Goal: Check status: Check status

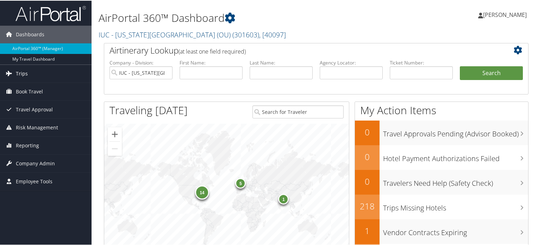
click at [46, 71] on link "Trips" at bounding box center [45, 73] width 91 height 18
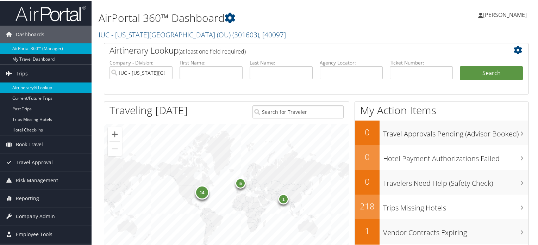
click at [41, 86] on link "Airtinerary® Lookup" at bounding box center [45, 87] width 91 height 11
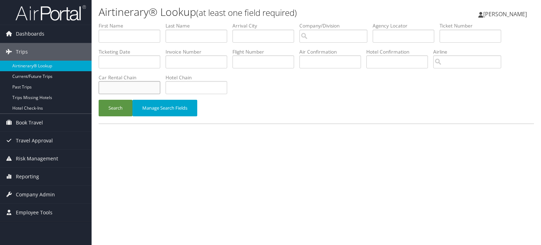
click at [148, 88] on input "text" at bounding box center [130, 87] width 62 height 13
type input "hertz"
click at [199, 36] on input "text" at bounding box center [196, 36] width 62 height 13
click at [99, 100] on button "Search" at bounding box center [116, 108] width 34 height 17
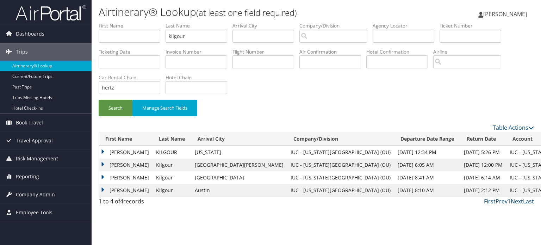
click at [101, 150] on td "DUSTIN A" at bounding box center [125, 152] width 53 height 13
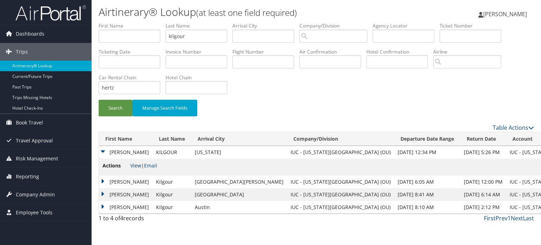
click at [136, 164] on link "View" at bounding box center [135, 165] width 11 height 7
click at [189, 36] on input "kilgour" at bounding box center [196, 36] width 62 height 13
click at [118, 106] on button "Search" at bounding box center [116, 108] width 34 height 17
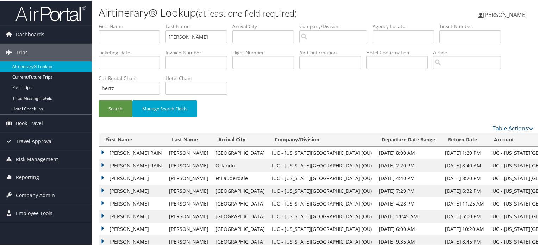
click at [102, 151] on td "JACQUELIN RAIN" at bounding box center [132, 152] width 67 height 13
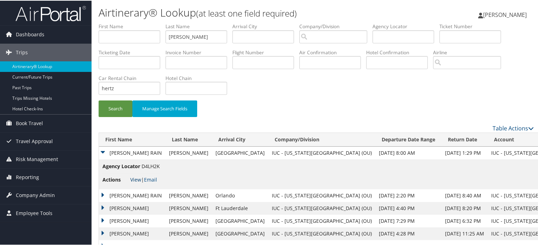
click at [139, 180] on link "View" at bounding box center [135, 178] width 11 height 7
click at [193, 38] on input "weber" at bounding box center [196, 36] width 62 height 13
type input "banks"
click at [146, 86] on input "hertz" at bounding box center [130, 87] width 62 height 13
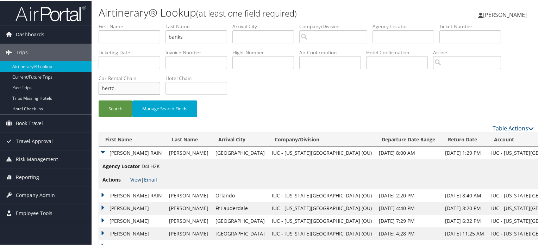
click at [146, 86] on input "hertz" at bounding box center [130, 87] width 62 height 13
type input "national"
click at [99, 100] on button "Search" at bounding box center [116, 108] width 34 height 17
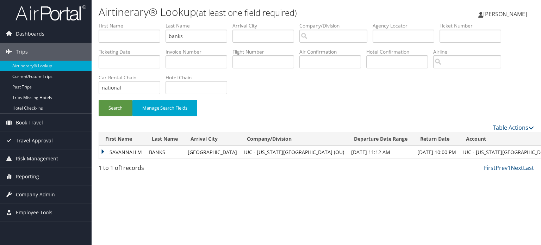
click at [103, 150] on td "SAVANNAH M" at bounding box center [122, 152] width 46 height 13
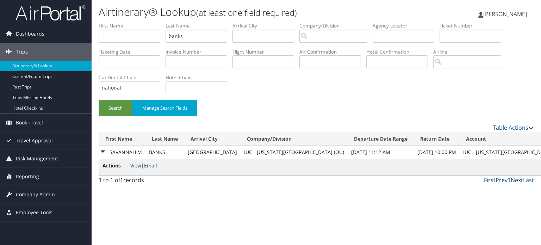
click at [134, 165] on link "View" at bounding box center [135, 165] width 11 height 7
click at [182, 37] on input "banks" at bounding box center [196, 36] width 62 height 13
type input "fife"
click at [119, 111] on button "Search" at bounding box center [116, 108] width 34 height 17
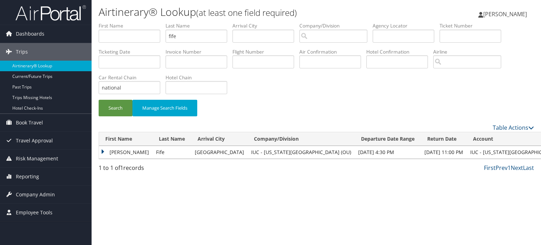
click at [102, 151] on td "William" at bounding box center [125, 152] width 53 height 13
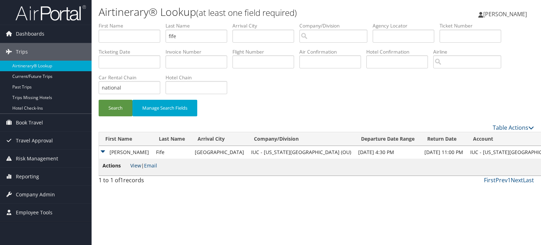
click at [131, 165] on link "View" at bounding box center [135, 165] width 11 height 7
click at [181, 39] on input "fife" at bounding box center [196, 36] width 62 height 13
click at [133, 90] on input "national" at bounding box center [130, 87] width 62 height 13
click at [132, 89] on input "national" at bounding box center [130, 87] width 62 height 13
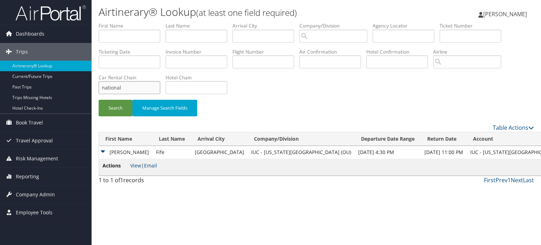
type input "nationa"
click at [132, 89] on input "nationa" at bounding box center [130, 87] width 62 height 13
click at [260, 81] on div "Search Manage Search Fields" at bounding box center [316, 72] width 446 height 101
click at [190, 33] on input "text" at bounding box center [196, 36] width 62 height 13
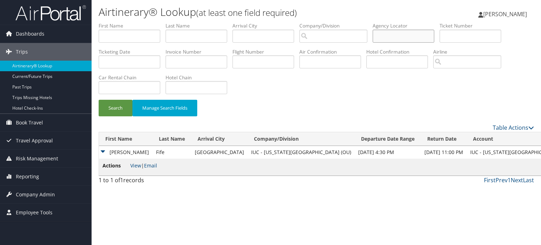
click at [398, 38] on input "text" at bounding box center [403, 36] width 62 height 13
type input "D5P20Y"
click at [117, 109] on button "Search" at bounding box center [116, 108] width 34 height 17
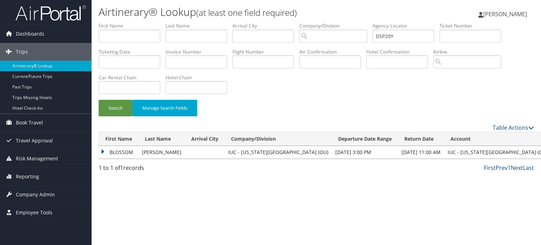
click at [102, 152] on td "BLOSSOM" at bounding box center [118, 152] width 39 height 13
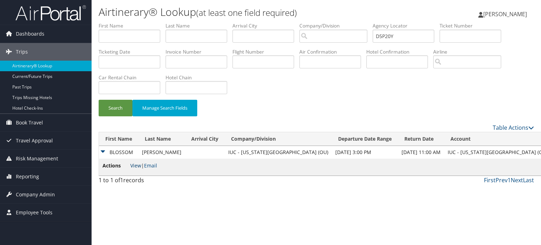
click at [137, 166] on link "View" at bounding box center [135, 165] width 11 height 7
click at [246, 7] on small "(at least one field required)" at bounding box center [246, 13] width 101 height 12
click at [387, 33] on input "D5P20Y" at bounding box center [403, 36] width 62 height 13
click at [206, 38] on input "text" at bounding box center [196, 36] width 62 height 13
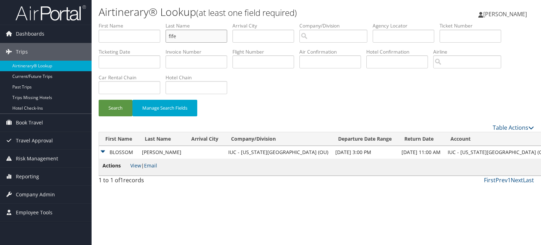
type input "fife"
click at [127, 84] on input "text" at bounding box center [130, 87] width 62 height 13
type input "national"
click at [118, 108] on button "Search" at bounding box center [116, 108] width 34 height 17
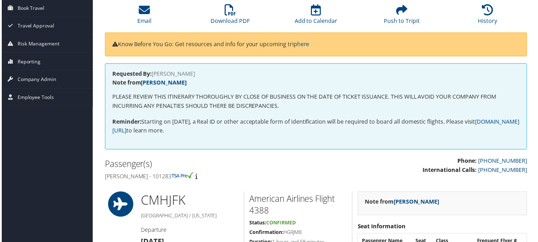
scroll to position [35, 0]
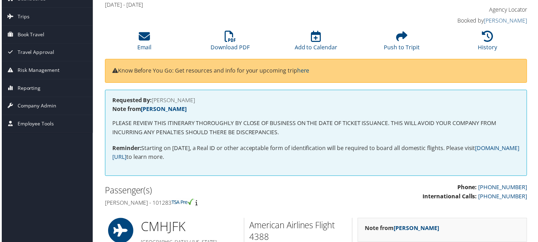
drag, startPoint x: 158, startPoint y: 203, endPoint x: 177, endPoint y: 203, distance: 19.0
click at [177, 203] on h4 "Dustin a Kilgour - 101283" at bounding box center [207, 204] width 207 height 8
copy h4 "101283"
drag, startPoint x: 153, startPoint y: 100, endPoint x: 193, endPoint y: 99, distance: 39.8
click at [193, 99] on h4 "Requested By: ERICA WILLIAMS" at bounding box center [316, 100] width 410 height 6
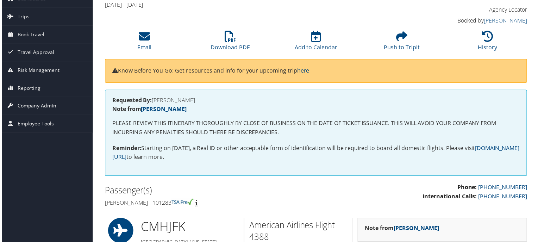
copy h4 "ERICA WILLIAMS"
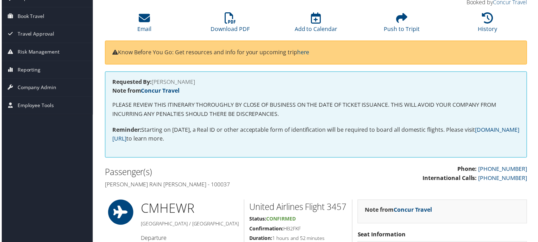
scroll to position [106, 0]
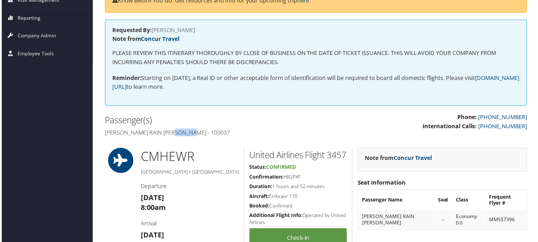
drag, startPoint x: 170, startPoint y: 133, endPoint x: 189, endPoint y: 133, distance: 18.7
click at [189, 133] on h4 "Jacquelin rain Weber - 100037" at bounding box center [207, 133] width 207 height 8
copy h4 "100037"
drag, startPoint x: 152, startPoint y: 31, endPoint x: 202, endPoint y: 31, distance: 49.6
click at [202, 31] on h4 "Requested By: JACQUELIN WEBER" at bounding box center [316, 30] width 410 height 6
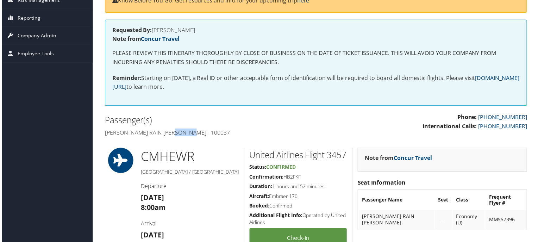
copy h4 "JACQUELIN WEBER"
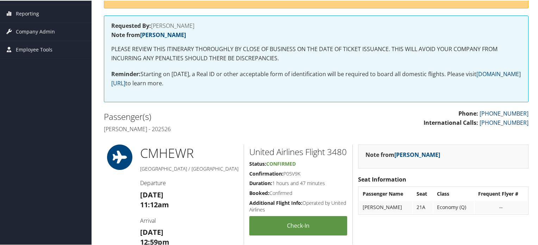
scroll to position [35, 0]
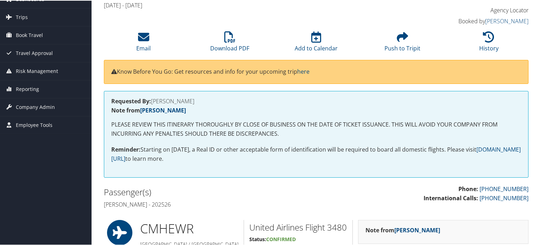
drag, startPoint x: 162, startPoint y: 204, endPoint x: 181, endPoint y: 202, distance: 19.1
click at [181, 202] on h4 "Savannah m Banks - 202526" at bounding box center [207, 204] width 207 height 8
copy h4 "202526"
drag, startPoint x: 153, startPoint y: 99, endPoint x: 200, endPoint y: 99, distance: 46.8
click at [200, 99] on h4 "Requested By: SAVANNAH BANKS" at bounding box center [316, 100] width 410 height 6
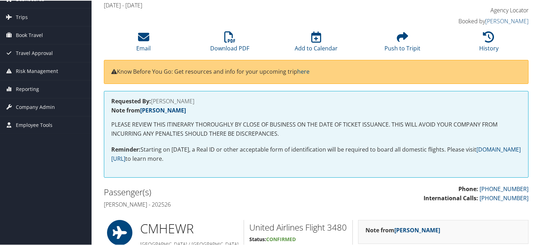
copy h4 "SAVANNAH BANKS"
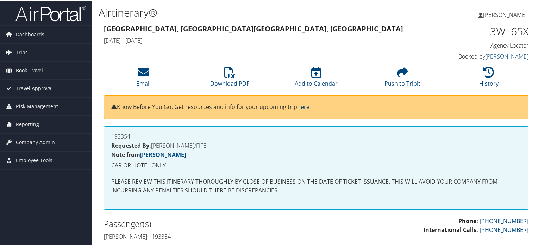
click at [110, 134] on div "193354 Requested By: WILLIAM/FIFE Note from Maggie Donnelly CAR OR HOTEL ONLY. …" at bounding box center [316, 166] width 424 height 83
drag, startPoint x: 112, startPoint y: 136, endPoint x: 132, endPoint y: 136, distance: 19.4
click at [132, 136] on h4 "193354" at bounding box center [316, 136] width 410 height 6
copy h4 "193354"
click at [302, 218] on h2 "Passenger(s)" at bounding box center [207, 223] width 207 height 12
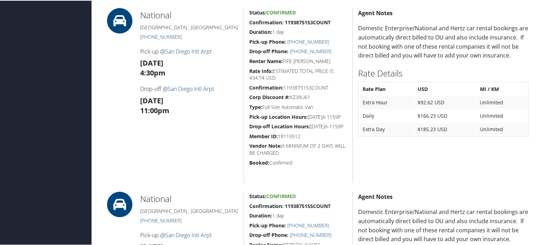
scroll to position [242, 0]
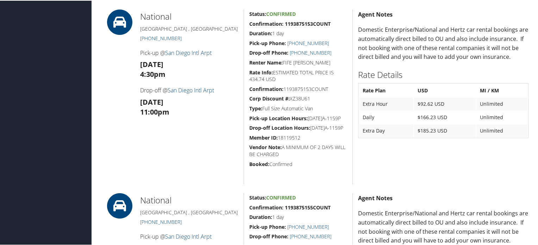
click at [15, 49] on div "Dashboards AirPortal 360™ (Manager) My Travel Dashboard Trips Airtinerary® Look…" at bounding box center [270, 106] width 541 height 696
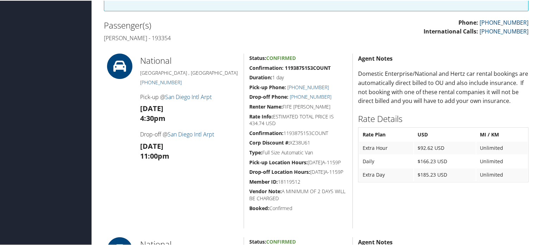
scroll to position [198, 0]
